Goal: Information Seeking & Learning: Learn about a topic

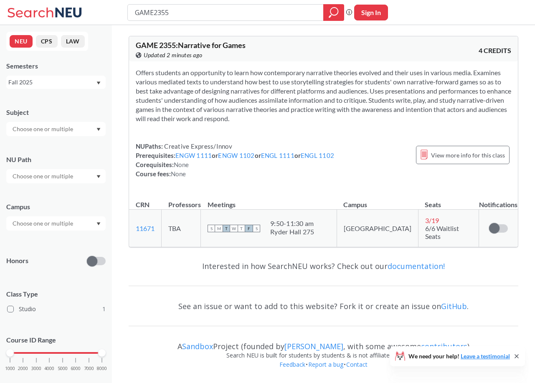
click at [235, 18] on input "GAME2355" at bounding box center [225, 12] width 183 height 14
click at [221, 16] on input "GAME2355" at bounding box center [225, 12] width 183 height 14
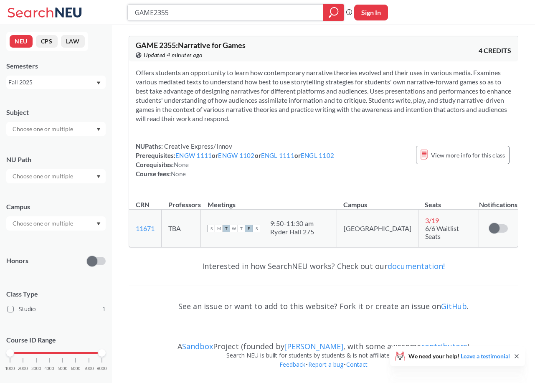
click at [221, 16] on input "GAME2355" at bounding box center [225, 12] width 183 height 14
type input "MUSC1001"
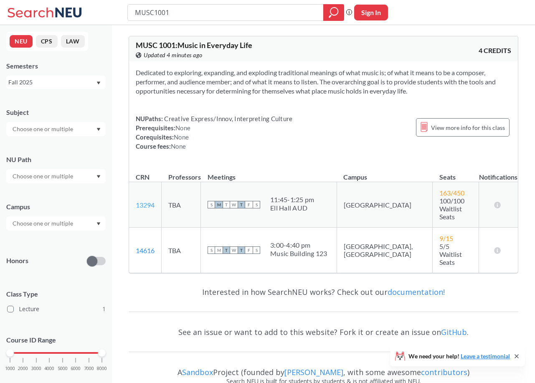
click at [143, 201] on link "13294" at bounding box center [145, 205] width 19 height 8
click at [233, 15] on input "MUSC1001" at bounding box center [225, 12] width 183 height 14
type input "games and society"
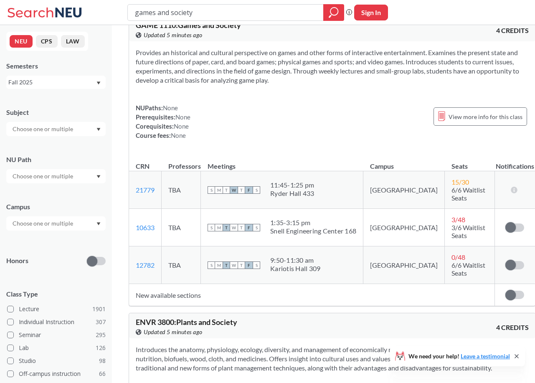
scroll to position [19, 0]
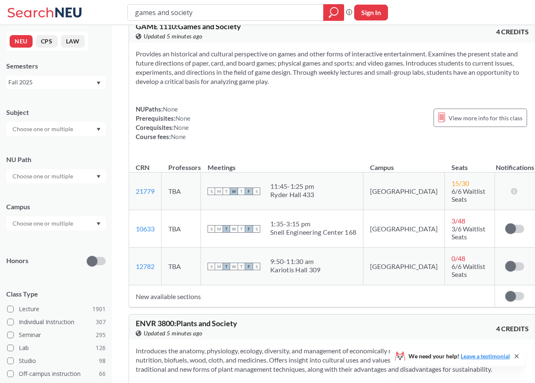
click at [178, 285] on td "New available sections" at bounding box center [311, 296] width 365 height 22
click at [453, 122] on span "View more info for this class" at bounding box center [485, 118] width 74 height 10
click at [448, 119] on span "View more info for this class" at bounding box center [485, 118] width 74 height 10
click at [214, 9] on input "games and society" at bounding box center [225, 12] width 183 height 14
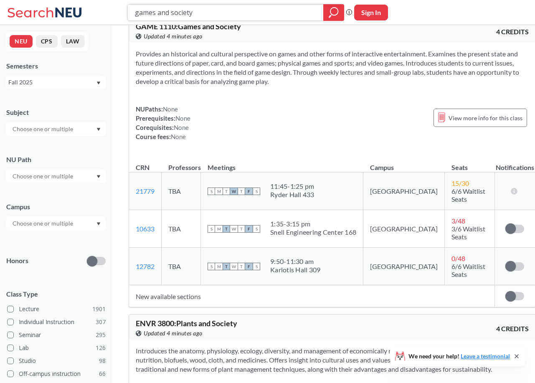
click at [214, 9] on input "games and society" at bounding box center [225, 12] width 183 height 14
type input "rock music"
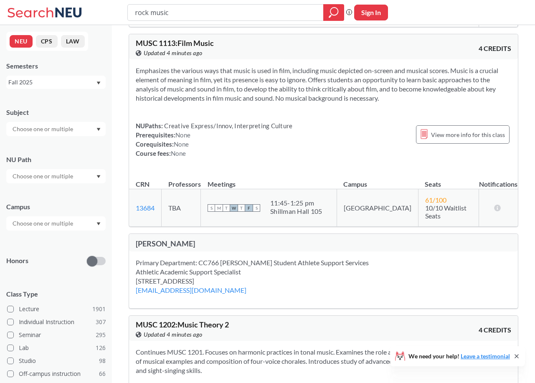
scroll to position [870, 0]
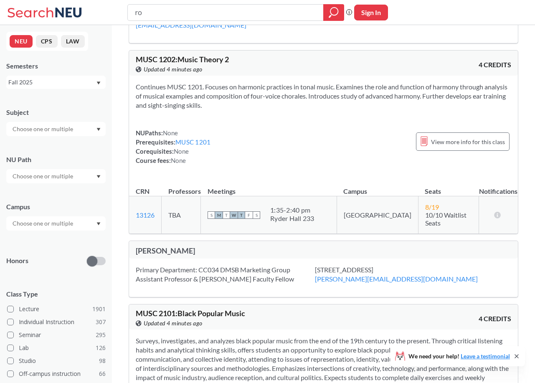
type input "r"
type input "guitar"
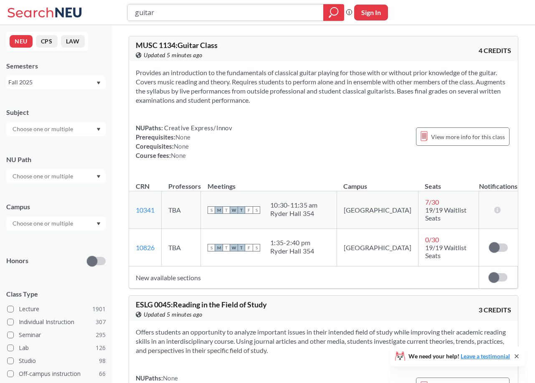
click at [284, 8] on input "guitar" at bounding box center [225, 12] width 183 height 14
type input "history of rock n roll"
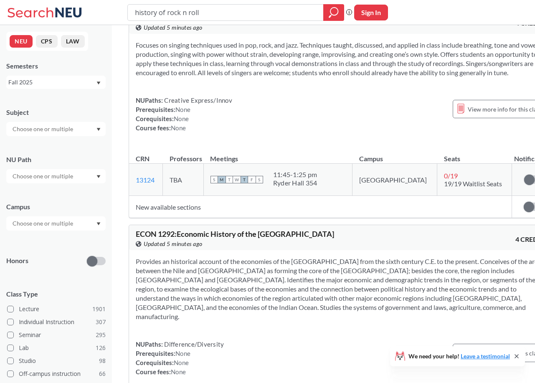
scroll to position [1714, 0]
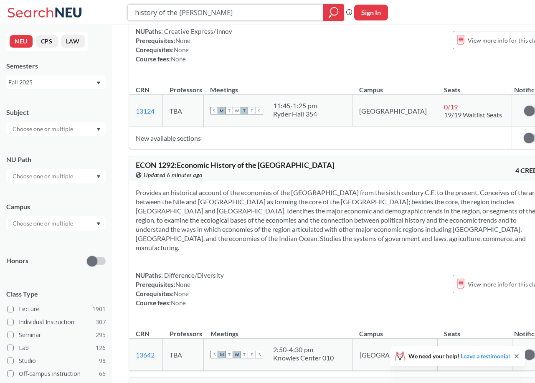
type input "history of the soviet"
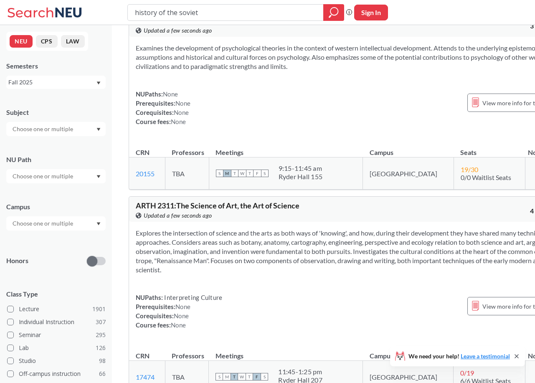
scroll to position [2159, 0]
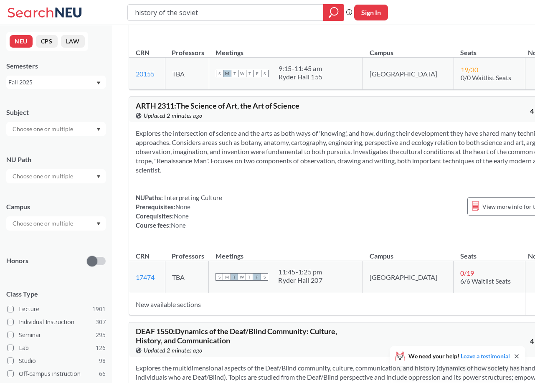
click at [232, 20] on div "history of the soviet" at bounding box center [235, 12] width 217 height 17
click at [231, 18] on input "history of the soviet" at bounding box center [225, 12] width 183 height 14
type input "2355"
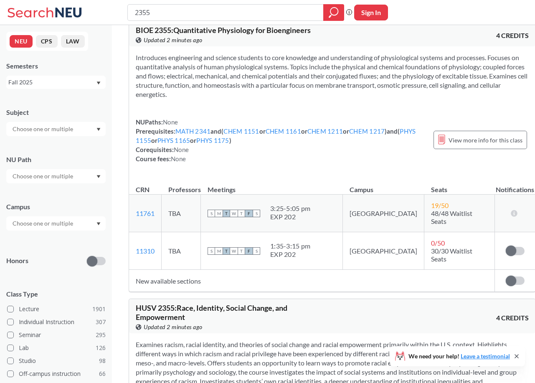
scroll to position [738, 0]
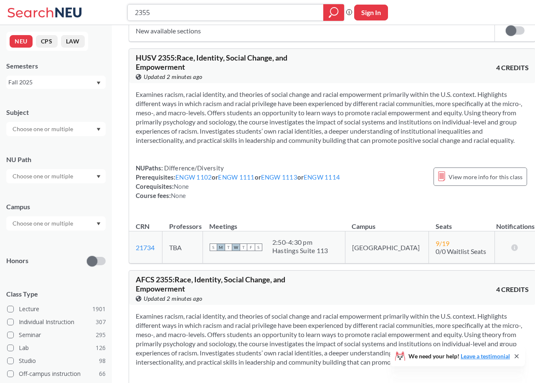
click at [230, 9] on input "2355" at bounding box center [225, 12] width 183 height 14
type input "game 2355"
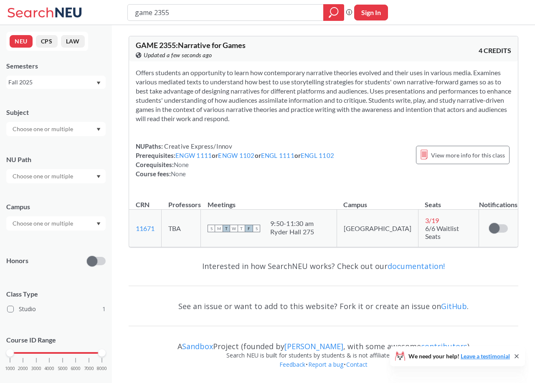
click at [189, 41] on span "GAME 2355 : Narrative for Games" at bounding box center [191, 45] width 110 height 9
drag, startPoint x: 189, startPoint y: 41, endPoint x: 222, endPoint y: 41, distance: 33.4
click at [222, 41] on span "GAME 2355 : Narrative for Games" at bounding box center [191, 45] width 110 height 9
click at [149, 48] on span "GAME 2355 : Narrative for Games" at bounding box center [191, 45] width 110 height 9
drag, startPoint x: 149, startPoint y: 48, endPoint x: 160, endPoint y: 48, distance: 10.4
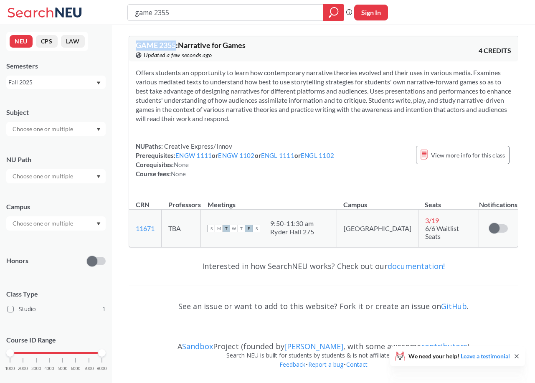
click at [160, 48] on span "GAME 2355 : Narrative for Games" at bounding box center [191, 45] width 110 height 9
click at [256, 15] on input "game 2355" at bounding box center [225, 12] width 183 height 14
type input "history of espionage"
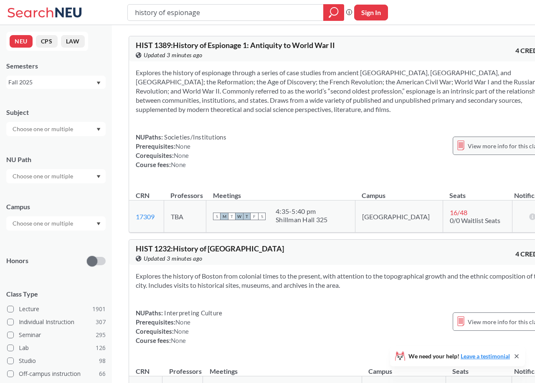
click at [468, 151] on span "View more info for this class" at bounding box center [505, 146] width 74 height 10
click at [182, 12] on input "history of espionage" at bounding box center [225, 12] width 183 height 14
click at [182, 13] on input "history of espionage" at bounding box center [225, 12] width 183 height 14
type input "international relations"
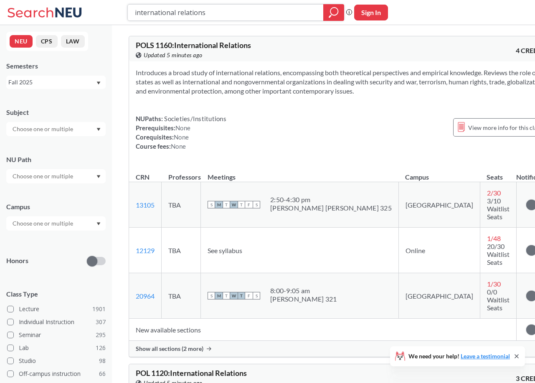
click at [273, 9] on input "international relations" at bounding box center [225, 12] width 183 height 14
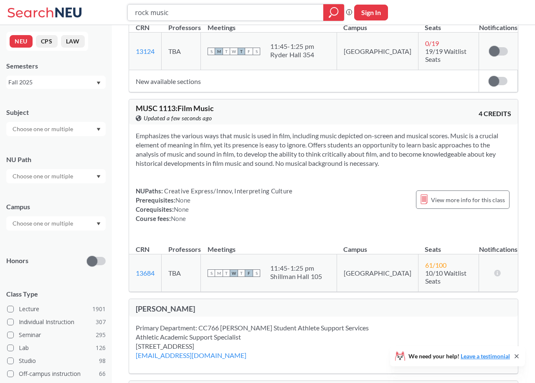
scroll to position [540, 0]
click at [248, 10] on input "rock music" at bounding box center [225, 12] width 183 height 14
type input "music in film"
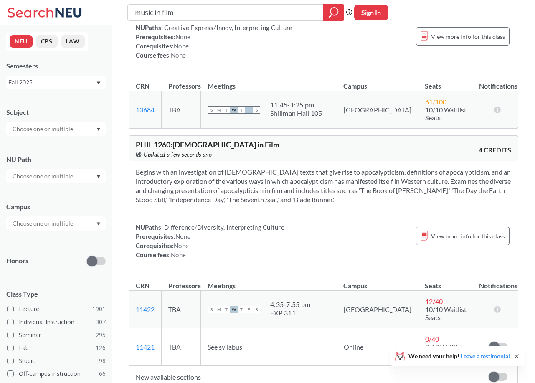
scroll to position [107, 0]
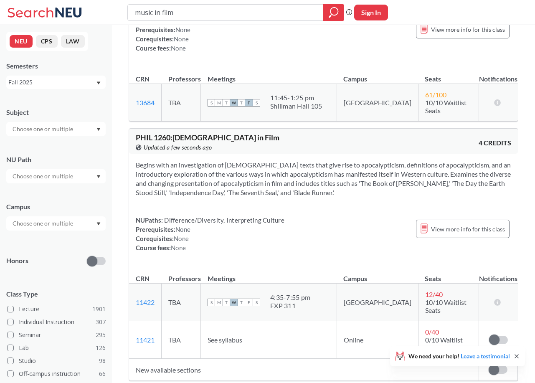
click at [225, 133] on span "PHIL 1260 : Apocalypticism in Film" at bounding box center [208, 137] width 144 height 9
click at [284, 12] on input "music in film" at bounding box center [225, 12] width 183 height 14
type input "photogtaphy"
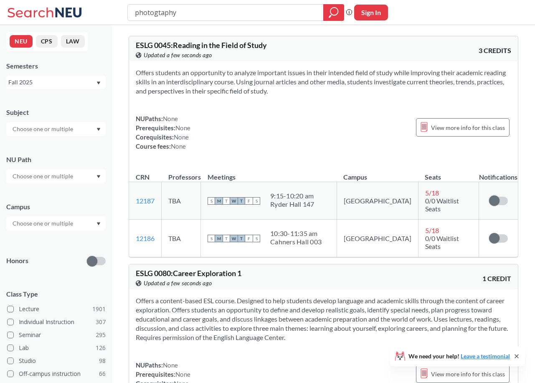
click at [285, 14] on input "photogtaphy" at bounding box center [225, 12] width 183 height 14
type input "photography"
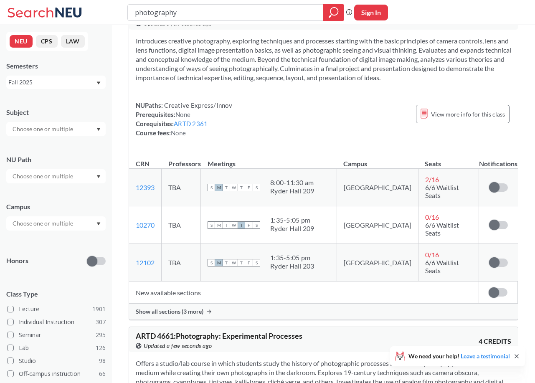
scroll to position [463, 0]
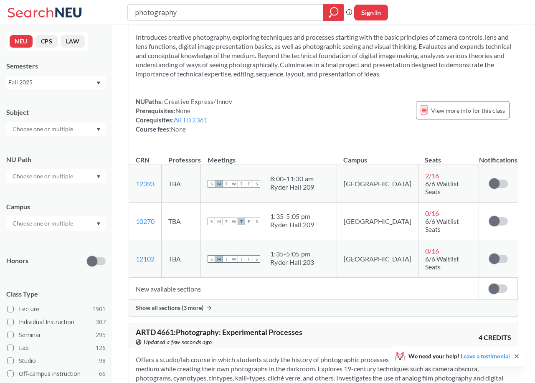
click at [193, 304] on span "Show all sections (3 more)" at bounding box center [170, 308] width 68 height 8
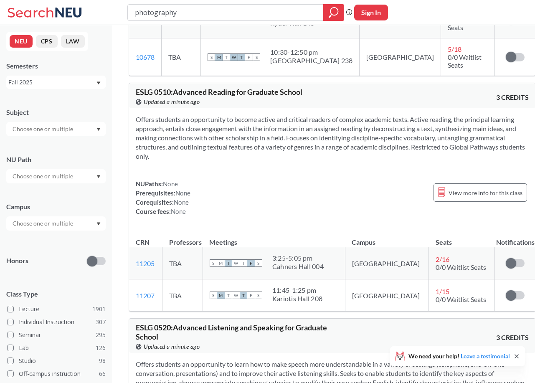
scroll to position [2499, 0]
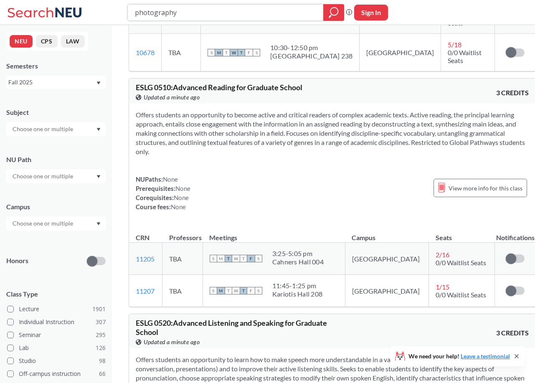
click at [183, 10] on input "photography" at bounding box center [225, 12] width 183 height 14
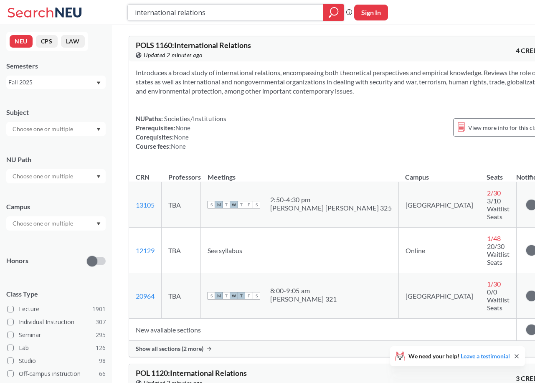
click at [227, 16] on input "international relations" at bounding box center [225, 12] width 183 height 14
type input "pols"
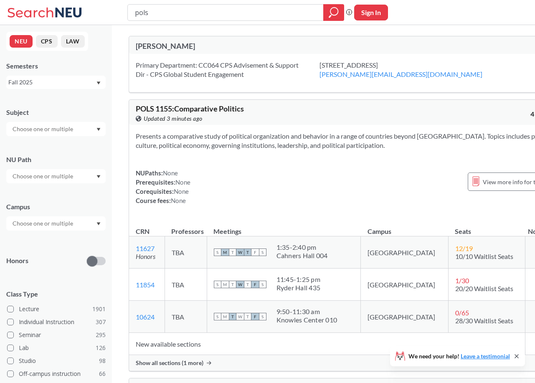
click at [77, 129] on div at bounding box center [55, 129] width 99 height 14
click at [71, 189] on p "Political Science" at bounding box center [58, 192] width 94 height 8
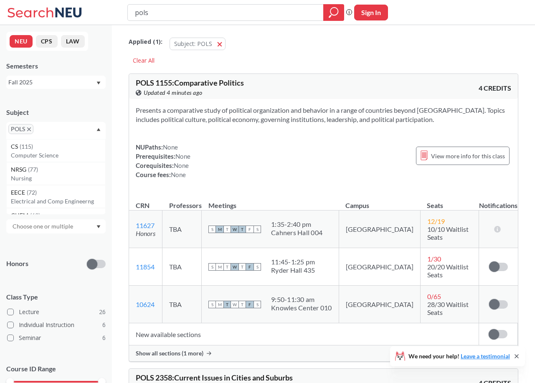
click at [56, 229] on input "text" at bounding box center [43, 226] width 70 height 10
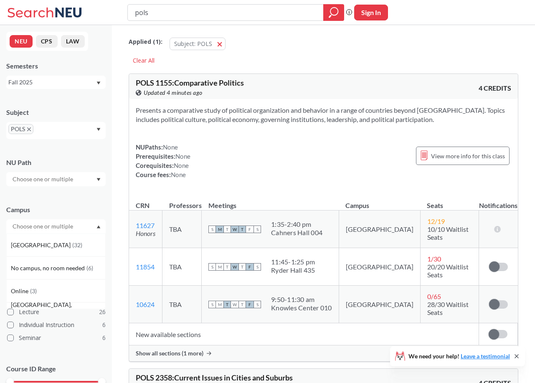
click at [89, 113] on div "Subject" at bounding box center [55, 112] width 99 height 9
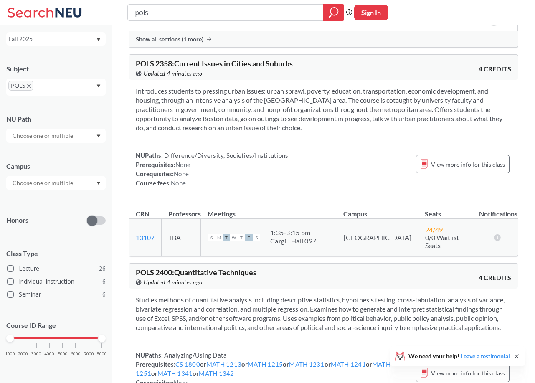
scroll to position [43, 0]
drag, startPoint x: 102, startPoint y: 340, endPoint x: 13, endPoint y: 340, distance: 89.4
click at [13, 340] on div "1000 2000 3000 4000 5000 6000 7000 8000" at bounding box center [56, 339] width 92 height 6
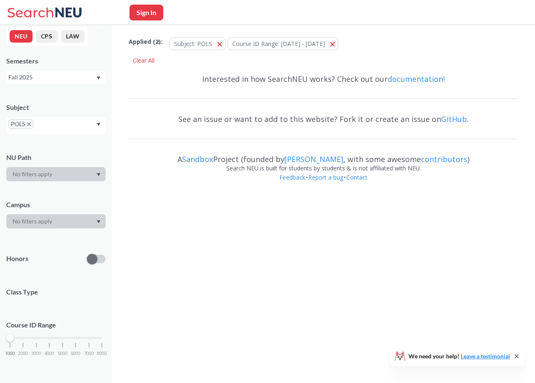
scroll to position [4, 0]
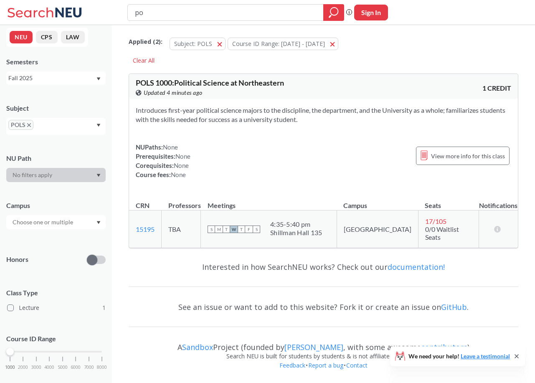
type input "p"
drag, startPoint x: 10, startPoint y: 350, endPoint x: 18, endPoint y: 351, distance: 7.7
click at [19, 350] on div "1000 2000 3000 4000 5000 6000 7000 8000" at bounding box center [56, 352] width 92 height 6
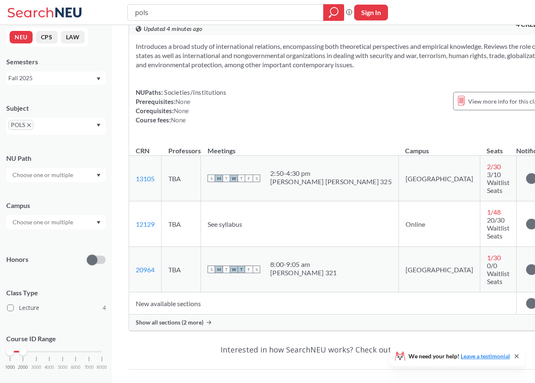
scroll to position [846, 0]
drag, startPoint x: 25, startPoint y: 352, endPoint x: 39, endPoint y: 351, distance: 14.6
click at [39, 351] on div at bounding box center [37, 352] width 8 height 8
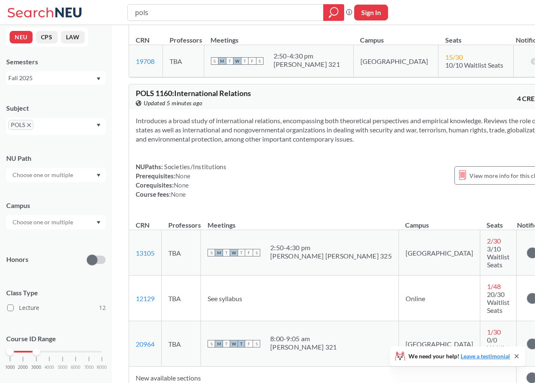
scroll to position [2702, 0]
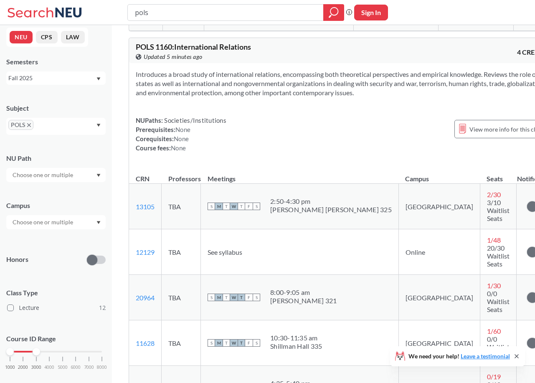
scroll to position [2764, 0]
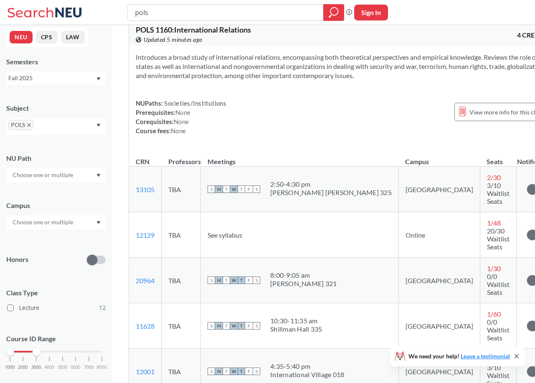
click at [29, 125] on icon "X to remove pill" at bounding box center [29, 125] width 4 height 4
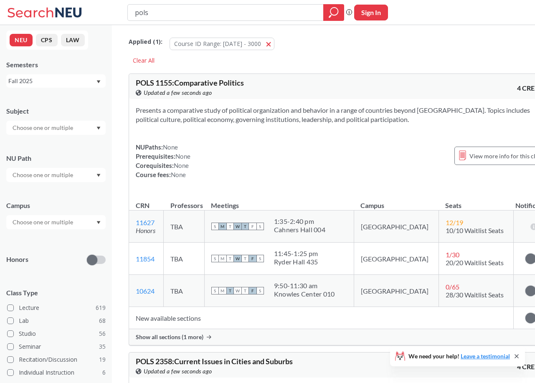
click at [49, 135] on div "Subject NU Path Campus Honors Class Type Lecture 619 Lab 68 Studio 56 Seminar 3…" at bounding box center [55, 274] width 99 height 353
click at [45, 119] on div "Subject" at bounding box center [55, 116] width 99 height 37
click at [45, 124] on input "text" at bounding box center [43, 128] width 70 height 10
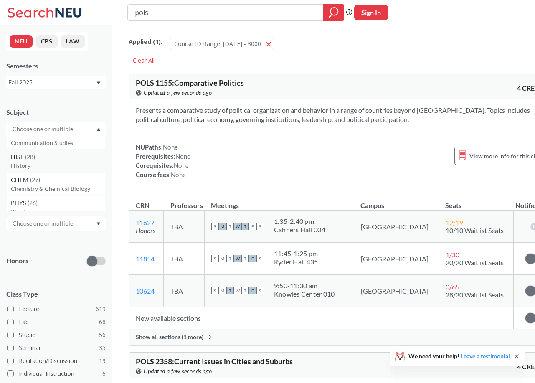
scroll to position [33, 0]
click at [53, 162] on p "History" at bounding box center [58, 165] width 94 height 8
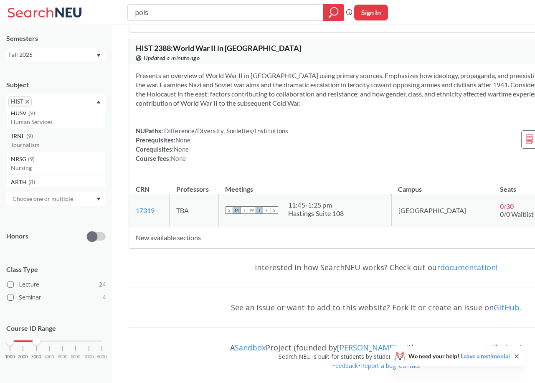
scroll to position [623, 0]
click at [39, 149] on p "Journalism" at bounding box center [58, 147] width 94 height 8
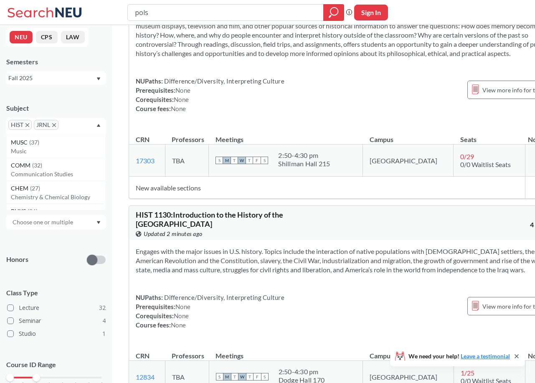
scroll to position [1192, 0]
click at [28, 123] on icon "X to remove pill" at bounding box center [27, 125] width 4 height 4
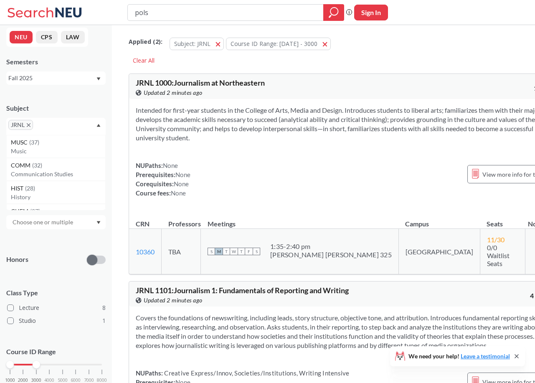
click at [28, 123] on icon "X to remove pill" at bounding box center [29, 125] width 4 height 4
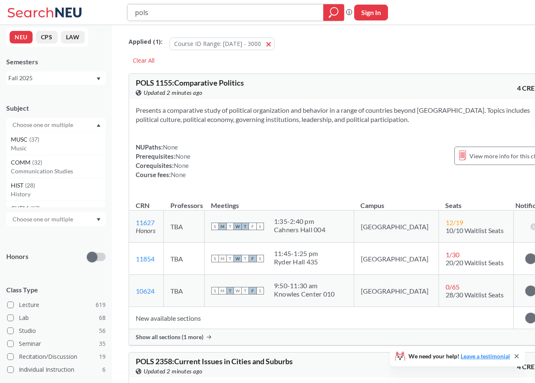
click at [198, 19] on input "pols" at bounding box center [225, 12] width 183 height 14
type input "globalization"
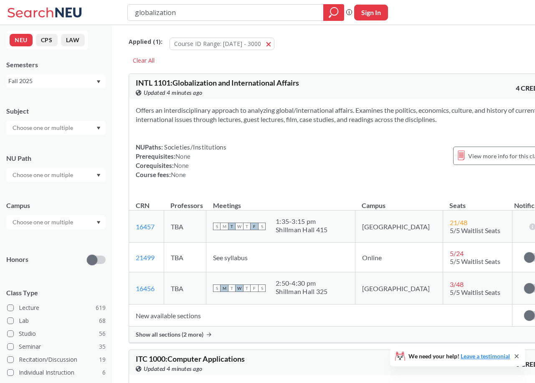
click at [28, 125] on input "text" at bounding box center [43, 128] width 70 height 10
click at [36, 152] on p "International Affairs" at bounding box center [58, 152] width 94 height 8
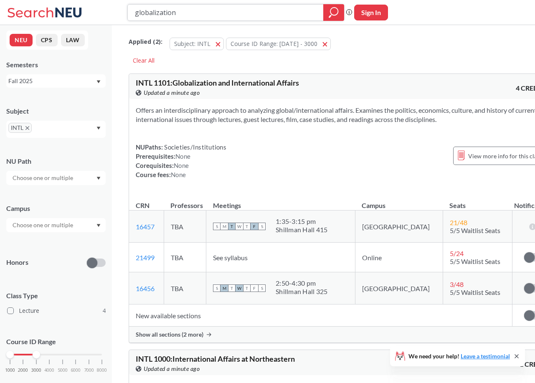
click at [279, 8] on input "globalization" at bounding box center [225, 12] width 183 height 14
type input "photography"
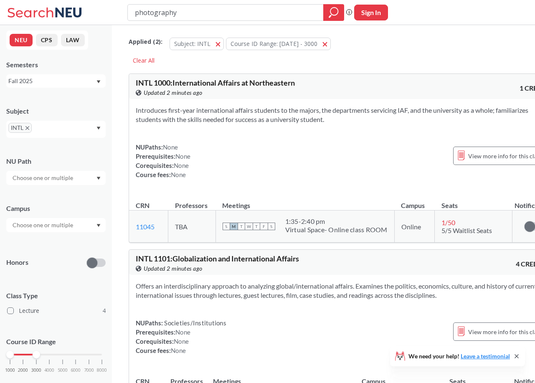
click at [28, 132] on span "INTL" at bounding box center [19, 128] width 23 height 10
click at [25, 128] on span "INTL" at bounding box center [19, 128] width 23 height 10
click at [30, 129] on span "INTL" at bounding box center [19, 128] width 23 height 10
click at [73, 121] on div "INTL" at bounding box center [55, 129] width 99 height 17
click at [29, 125] on span "INTL" at bounding box center [19, 128] width 23 height 10
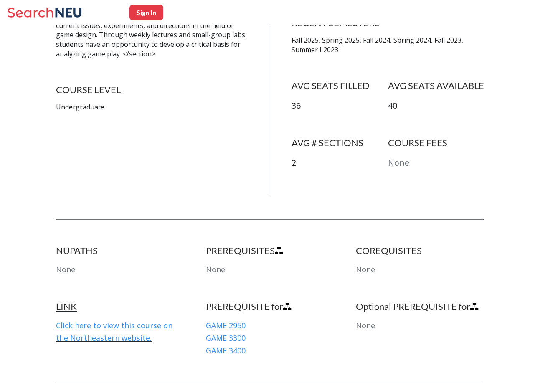
scroll to position [254, 0]
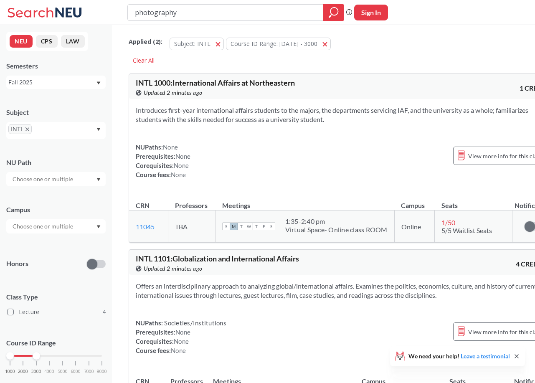
click at [68, 13] on icon at bounding box center [69, 13] width 26 height 10
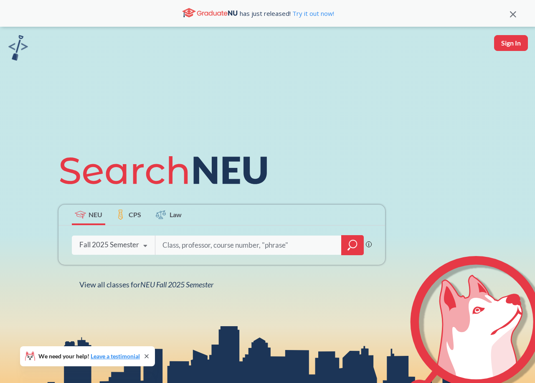
type input "o"
type input "photography"
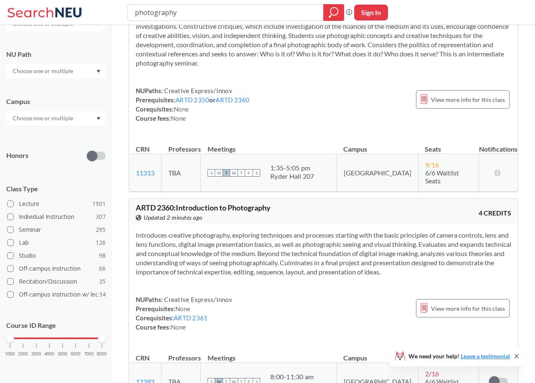
scroll to position [105, 0]
drag, startPoint x: 100, startPoint y: 336, endPoint x: 26, endPoint y: 334, distance: 73.9
click at [26, 334] on div "Course ID Range 1000 2000 3000 4000 5000 6000 7000 8000" at bounding box center [55, 343] width 99 height 61
drag, startPoint x: 25, startPoint y: 337, endPoint x: 35, endPoint y: 337, distance: 10.0
click at [35, 337] on div at bounding box center [37, 339] width 8 height 8
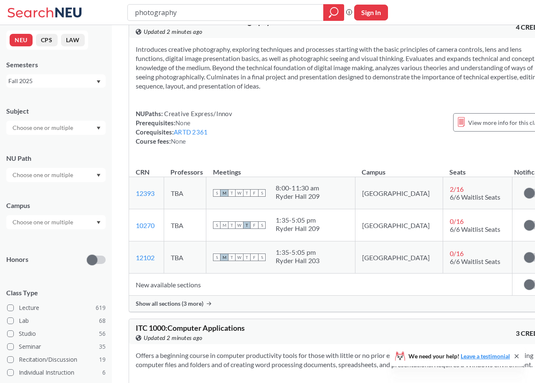
scroll to position [261, 0]
click at [185, 303] on span "Show all sections (3 more)" at bounding box center [170, 304] width 68 height 8
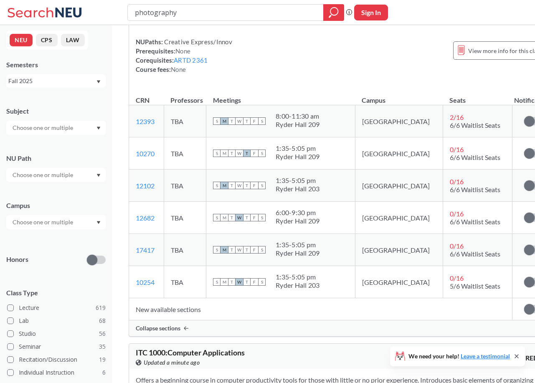
scroll to position [184, 0]
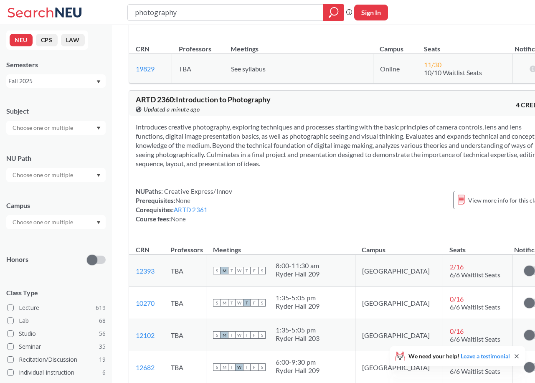
click at [55, 125] on input "text" at bounding box center [43, 128] width 70 height 10
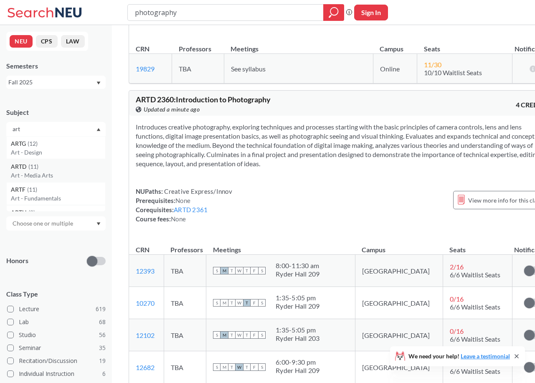
scroll to position [0, 0]
type input "art"
click at [52, 169] on div "ARTD ( 11 )" at bounding box center [58, 166] width 94 height 9
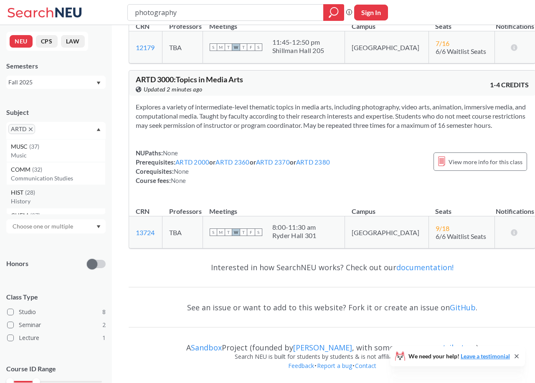
scroll to position [2241, 0]
click at [29, 127] on span "ARTD" at bounding box center [21, 129] width 27 height 10
click at [33, 130] on span "ARTD" at bounding box center [21, 129] width 27 height 10
click at [31, 129] on icon "X to remove pill" at bounding box center [31, 129] width 4 height 4
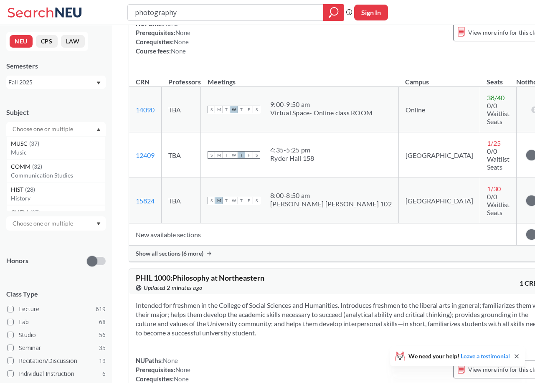
click at [45, 131] on input "text" at bounding box center [43, 129] width 70 height 10
type input "game"
click at [44, 143] on div "GAME ( 6 )" at bounding box center [58, 143] width 94 height 9
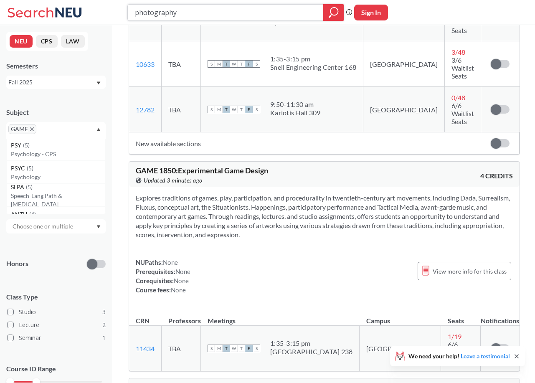
scroll to position [1178, 0]
click at [33, 129] on icon "X to remove pill" at bounding box center [32, 129] width 4 height 4
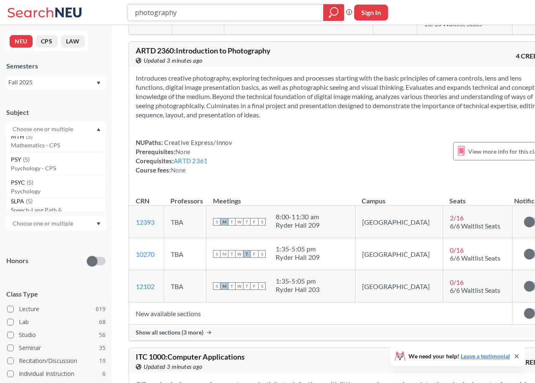
click at [175, 17] on input "photography" at bounding box center [225, 12] width 183 height 14
type input "International Relations"
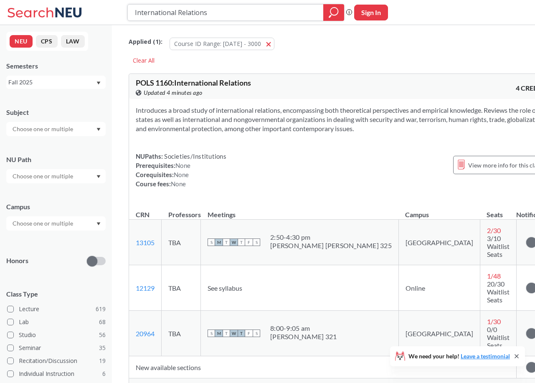
click at [232, 12] on input "International Relations" at bounding box center [225, 12] width 183 height 14
type input "film music"
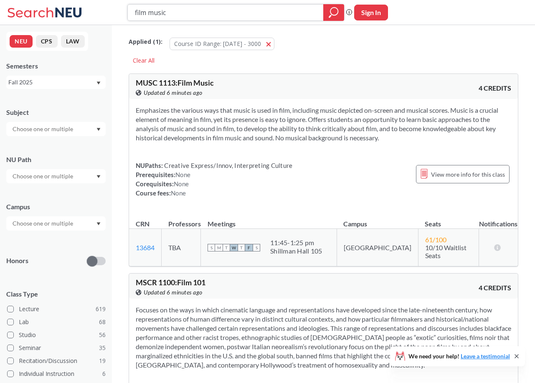
click at [197, 13] on input "film music" at bounding box center [225, 12] width 183 height 14
type input "globalization"
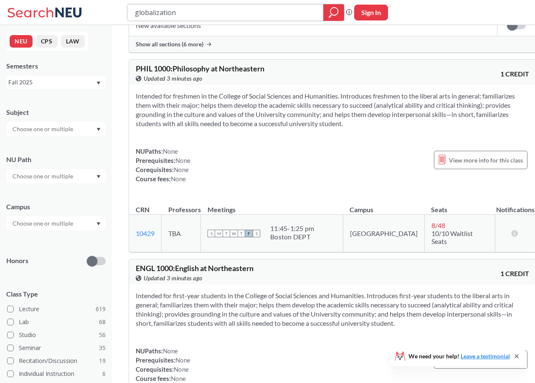
scroll to position [2272, 0]
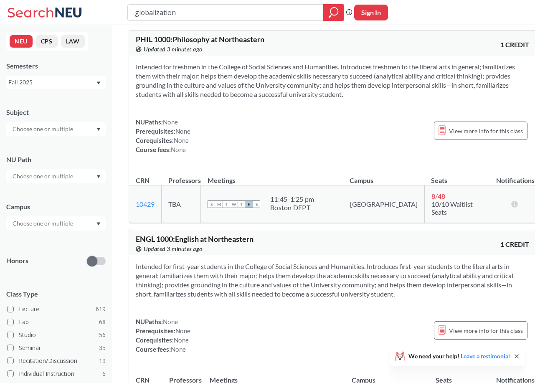
click at [63, 129] on input "text" at bounding box center [43, 129] width 70 height 10
type input "hist"
click at [63, 149] on p "History" at bounding box center [58, 152] width 94 height 8
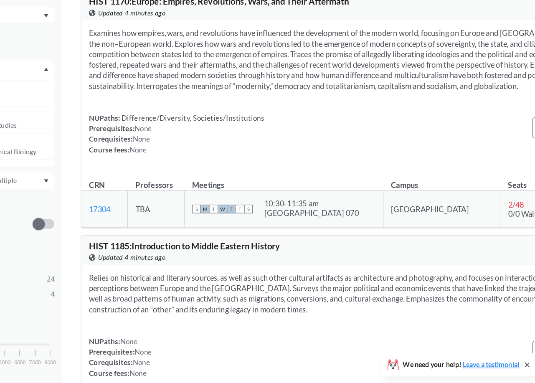
scroll to position [1049, 0]
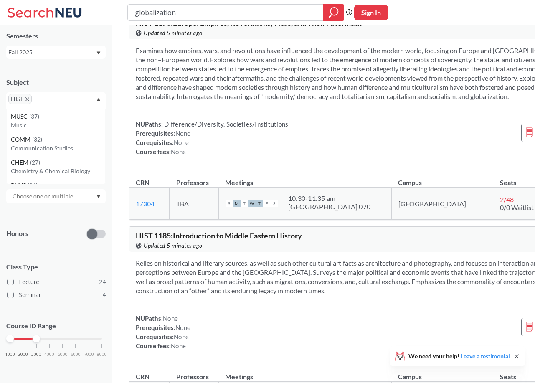
click at [220, 5] on div "globalization" at bounding box center [235, 12] width 217 height 17
click at [220, 8] on input "globalization" at bounding box center [225, 12] width 183 height 14
type input "history of espionage"
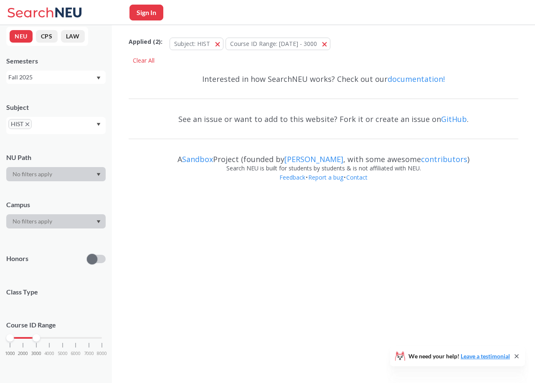
scroll to position [4, 0]
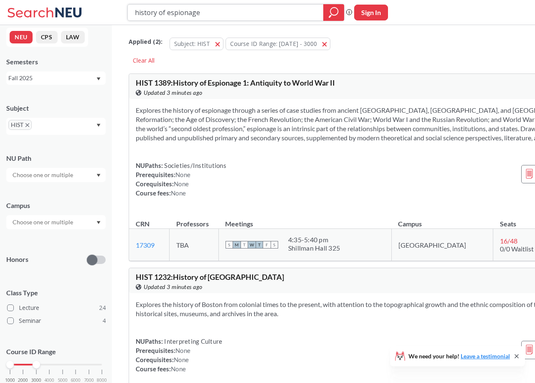
click at [221, 13] on input "history of espionage" at bounding box center [225, 12] width 183 height 14
type input "b"
type input "visual intelligence"
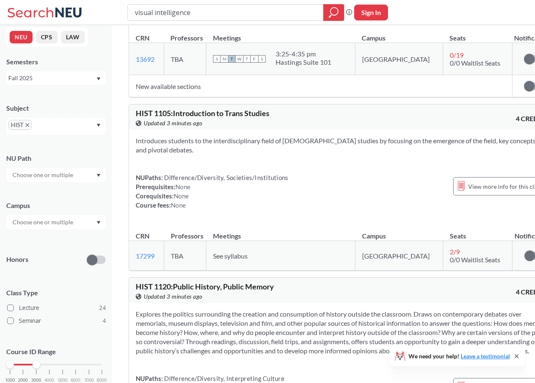
scroll to position [189, 0]
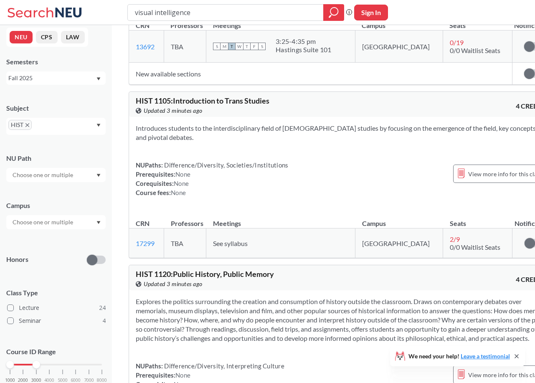
click at [29, 124] on icon "X to remove pill" at bounding box center [27, 125] width 4 height 4
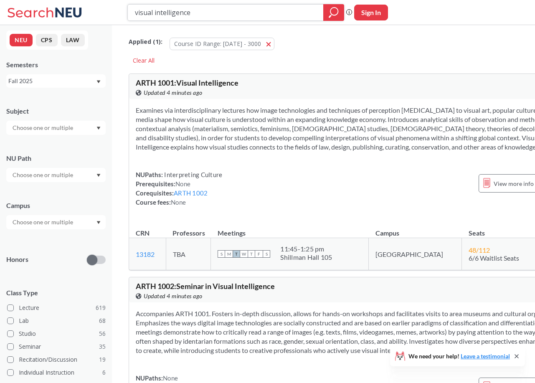
click at [235, 13] on input "visual intelligence" at bounding box center [225, 12] width 183 height 14
type input "observational drawing"
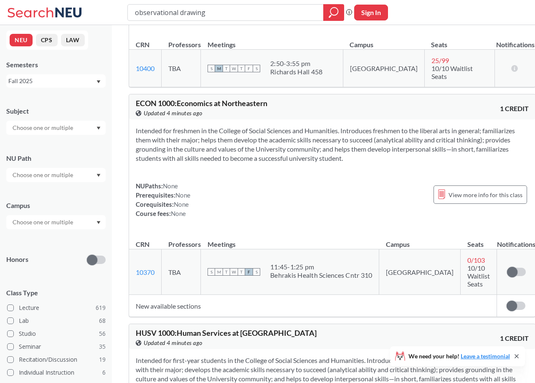
scroll to position [1208, 0]
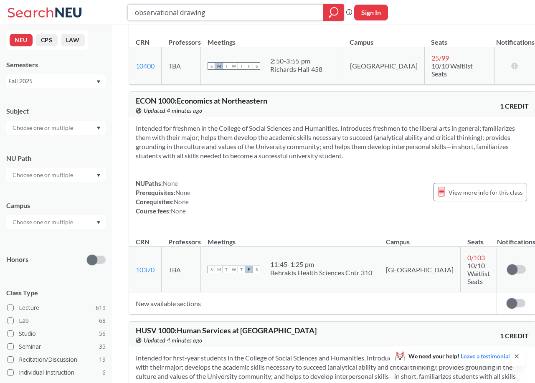
click at [230, 16] on input "observational drawing" at bounding box center [225, 12] width 183 height 14
click at [63, 131] on input "text" at bounding box center [43, 128] width 70 height 10
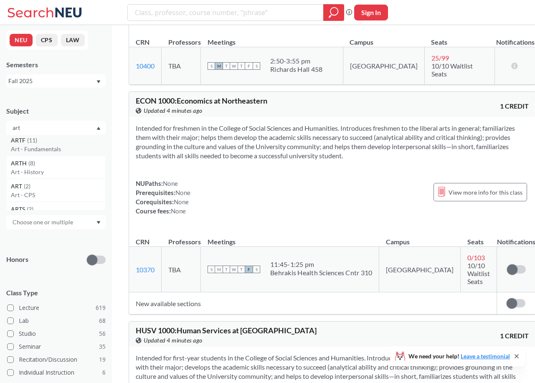
type input "art"
click at [75, 155] on div "ARTF ( 11 ) Art - Fundamentals" at bounding box center [55, 144] width 99 height 23
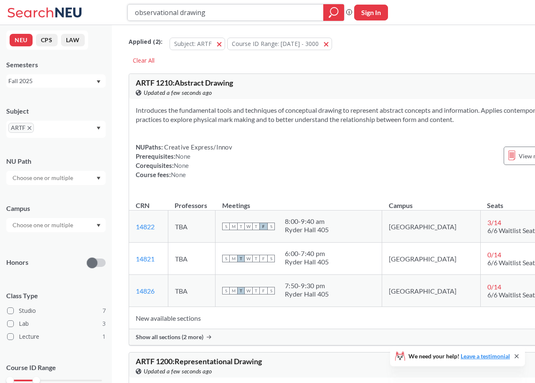
click at [231, 15] on input "observational drawing" at bounding box center [225, 12] width 183 height 14
type input "apocalyptism"
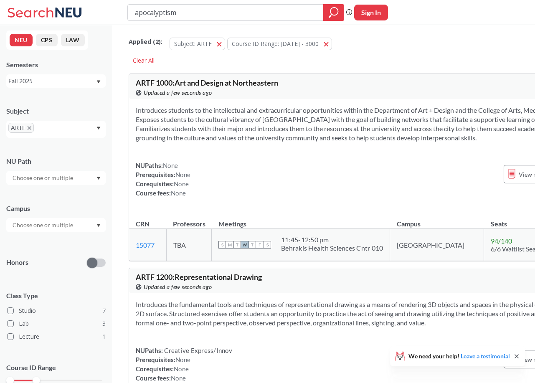
click at [30, 129] on icon "X to remove pill" at bounding box center [30, 128] width 4 height 4
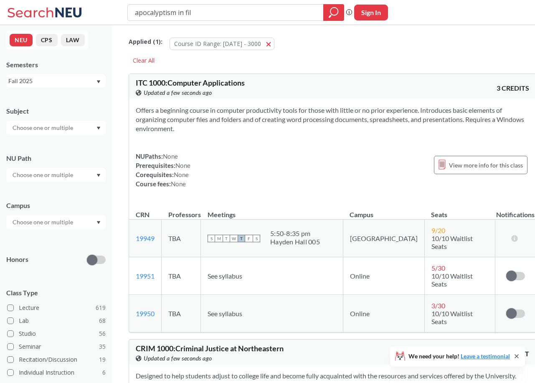
type input "apocalyptism in film"
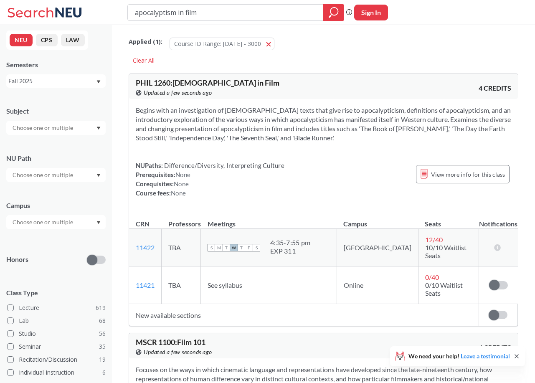
click at [190, 304] on td "New available sections" at bounding box center [304, 315] width 350 height 22
click at [238, 246] on span "W" at bounding box center [234, 248] width 8 height 8
click at [212, 15] on input "apocalyptism in film" at bounding box center [225, 12] width 183 height 14
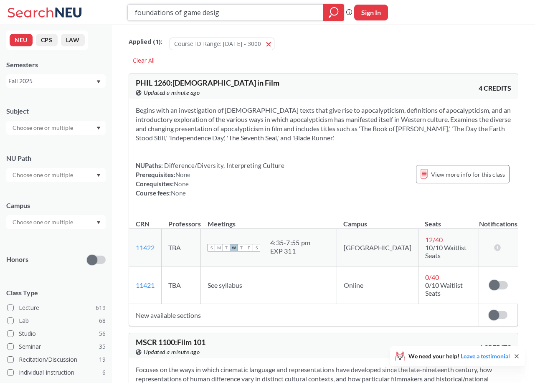
type input "foundations of game design"
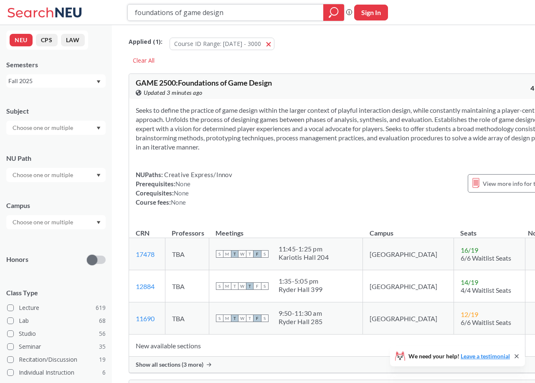
click at [214, 11] on input "foundations of game design" at bounding box center [225, 12] width 183 height 14
click at [214, 10] on input "foundations of game design" at bounding box center [225, 12] width 183 height 14
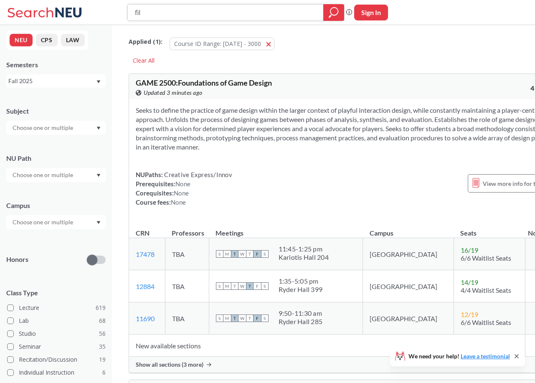
type input "film"
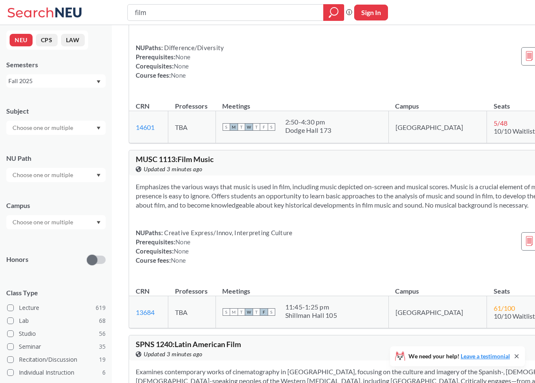
scroll to position [141, 0]
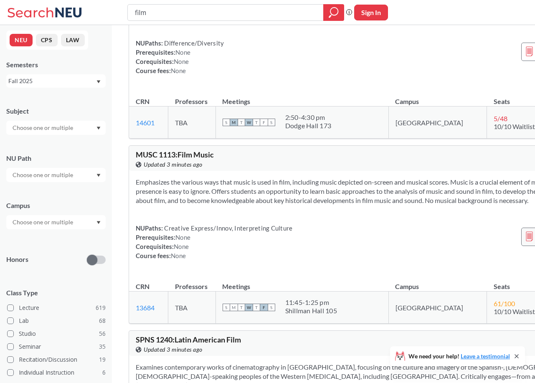
click at [526, 241] on icon at bounding box center [529, 236] width 7 height 10
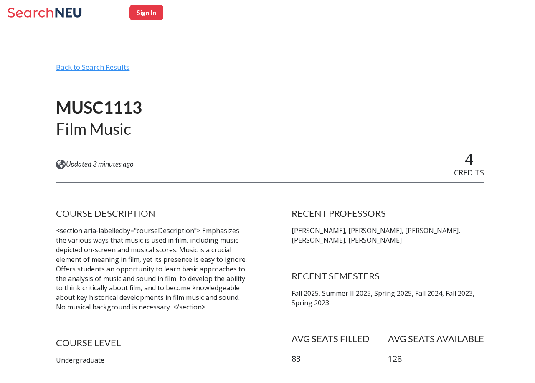
click at [86, 63] on div "Back to Search Results" at bounding box center [270, 71] width 428 height 16
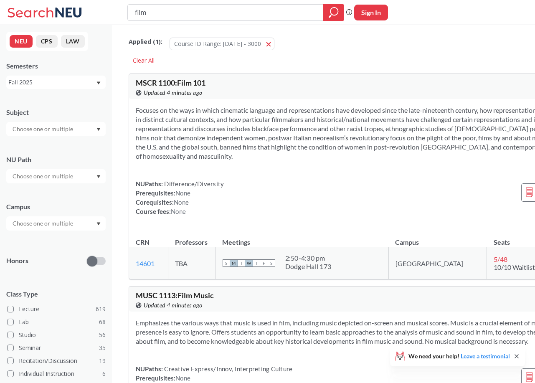
scroll to position [141, 0]
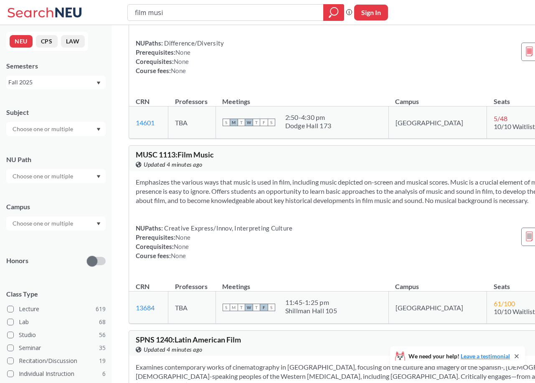
type input "film music"
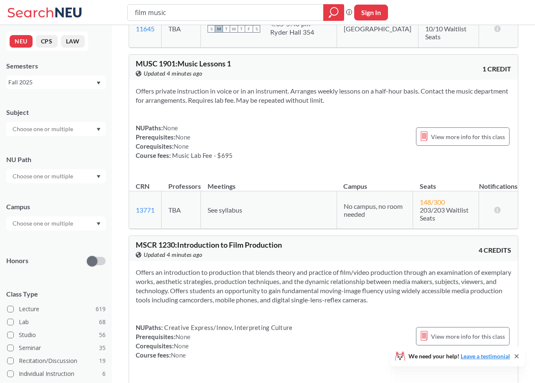
scroll to position [3353, 0]
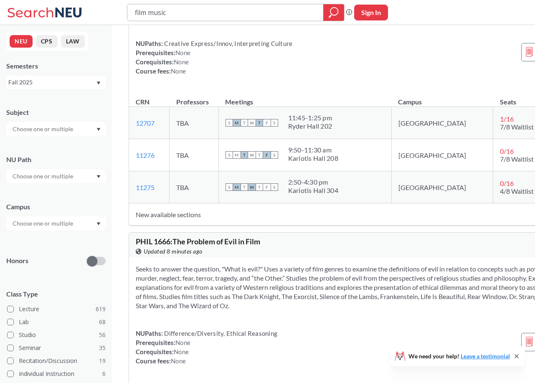
click at [198, 13] on input "film music" at bounding box center [225, 12] width 183 height 14
type input "globalization"
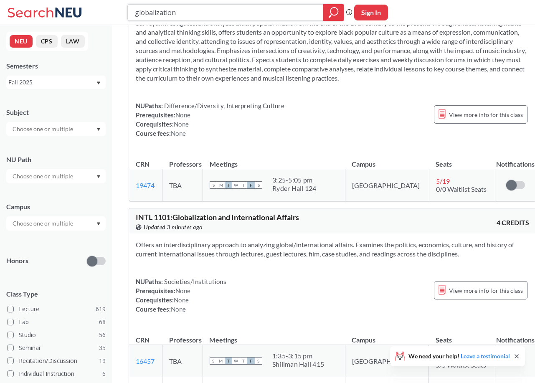
scroll to position [122, 0]
